Goal: Task Accomplishment & Management: Manage account settings

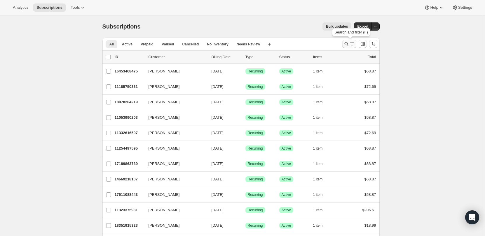
click at [347, 44] on icon "Search and filter results" at bounding box center [346, 44] width 6 height 6
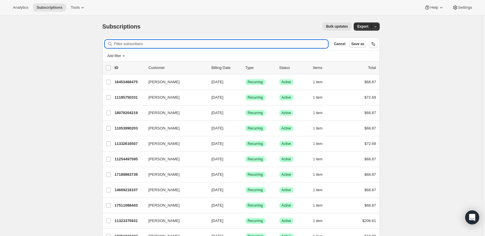
click at [138, 44] on input "Filter subscribers" at bounding box center [221, 44] width 214 height 8
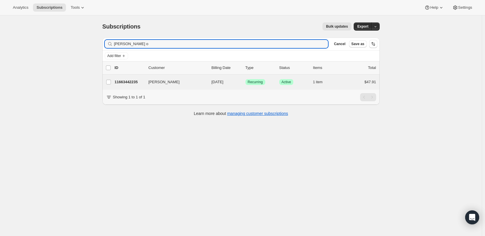
type input "pam o"
click at [145, 88] on div "Pam O'Leary 11663442235 Pam O'Leary 09/14/2025 Success Recurring Success Active…" at bounding box center [240, 82] width 277 height 15
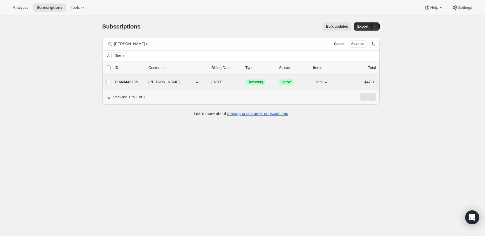
click at [146, 80] on div "11663442235 Pam O'Leary 09/14/2025 Success Recurring Success Active 1 item $47.…" at bounding box center [245, 82] width 261 height 8
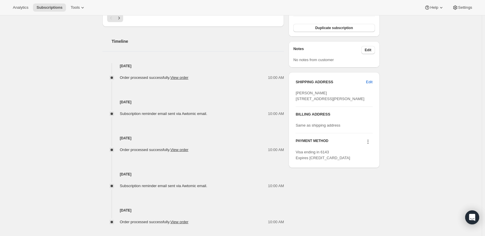
scroll to position [204, 0]
click at [372, 83] on span "Edit" at bounding box center [369, 82] width 6 height 6
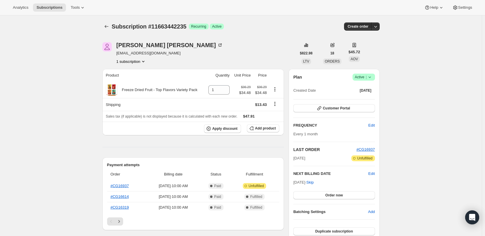
select select "United States"
select select "IL"
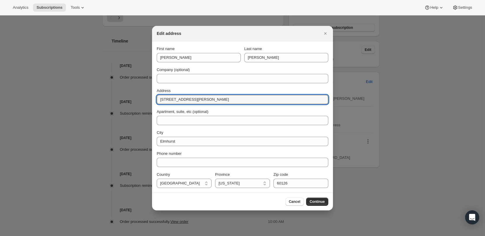
drag, startPoint x: 206, startPoint y: 103, endPoint x: 142, endPoint y: 101, distance: 63.9
paste input "446 W Montrose"
type input "446 W Montrose"
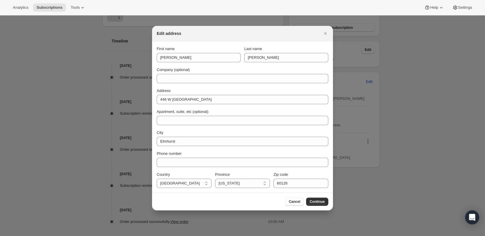
click at [199, 126] on div "First name Pam Last name O'Leary Company (optional) Address 446 W Montrose Apar…" at bounding box center [242, 117] width 171 height 142
click at [311, 200] on span "Continue" at bounding box center [316, 202] width 15 height 5
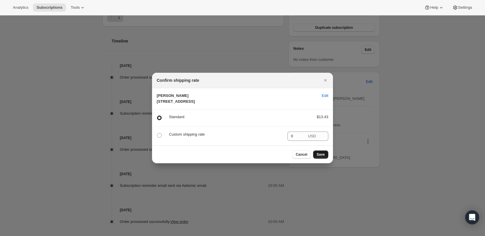
click at [323, 157] on span "Save" at bounding box center [320, 154] width 8 height 5
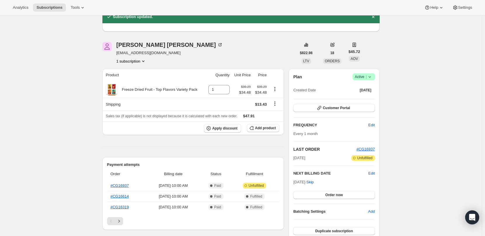
scroll to position [204, 0]
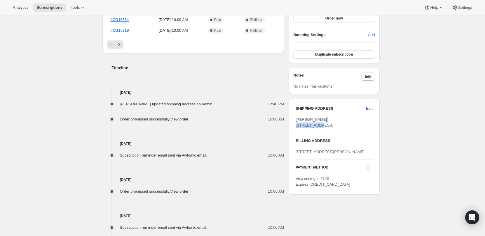
drag, startPoint x: 327, startPoint y: 125, endPoint x: 298, endPoint y: 126, distance: 29.2
click at [298, 126] on div "[PERSON_NAME] [STREET_ADDRESS]" at bounding box center [333, 123] width 77 height 12
copy span "446 W Montrose"
click at [436, 123] on div "Subscription #11663442235. This page is ready Subscription #11663442235 Success…" at bounding box center [240, 56] width 481 height 491
click at [406, 152] on div "Subscription #11663442235. This page is ready Subscription #11663442235 Success…" at bounding box center [240, 56] width 481 height 491
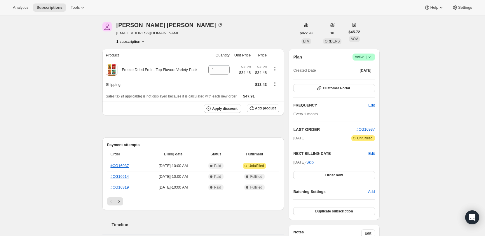
scroll to position [0, 0]
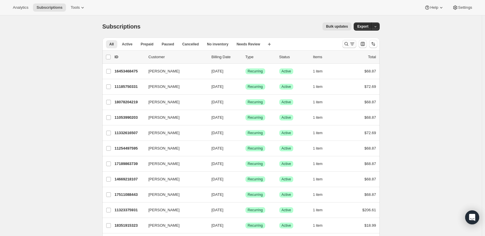
click at [346, 44] on icon "Search and filter results" at bounding box center [346, 44] width 6 height 6
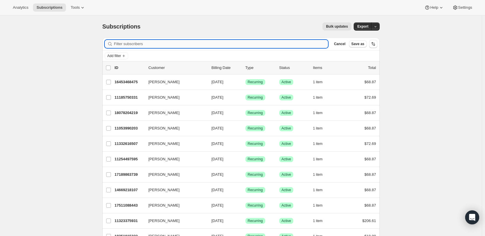
click at [157, 44] on input "Filter subscribers" at bounding box center [221, 44] width 214 height 8
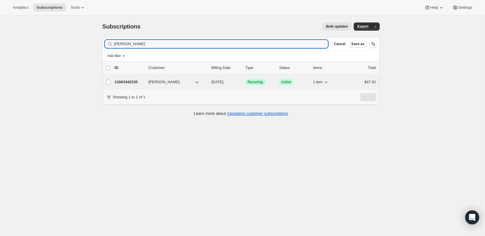
type input "pam"
click at [148, 79] on div "11663442235 Pam O'Leary 09/14/2025 Success Recurring Success Active 1 item $47.…" at bounding box center [245, 82] width 261 height 8
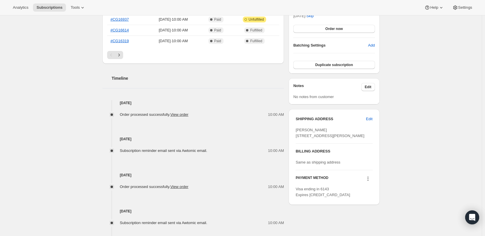
scroll to position [175, 0]
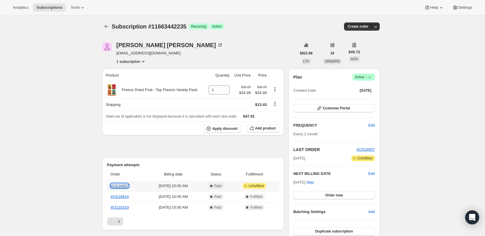
click at [124, 185] on link "#CG16937" at bounding box center [120, 186] width 18 height 4
